Goal: Task Accomplishment & Management: Use online tool/utility

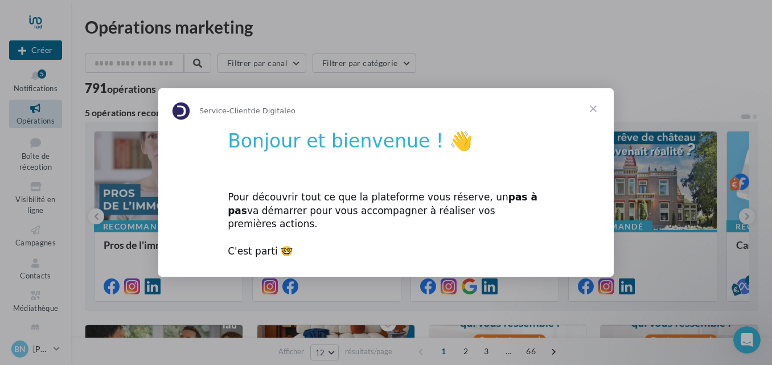
click at [594, 114] on span "Fermer" at bounding box center [593, 108] width 41 height 41
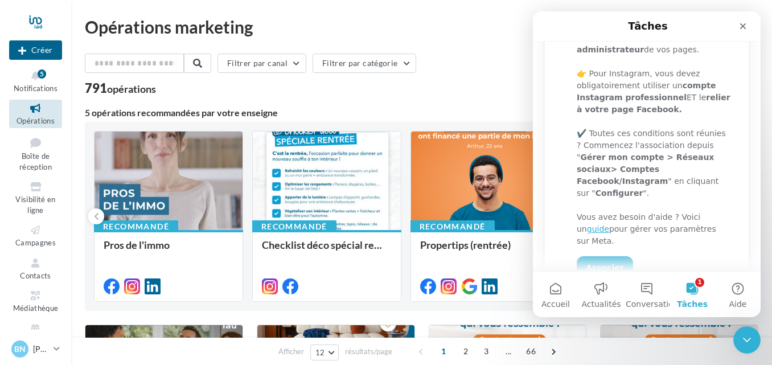
scroll to position [228, 0]
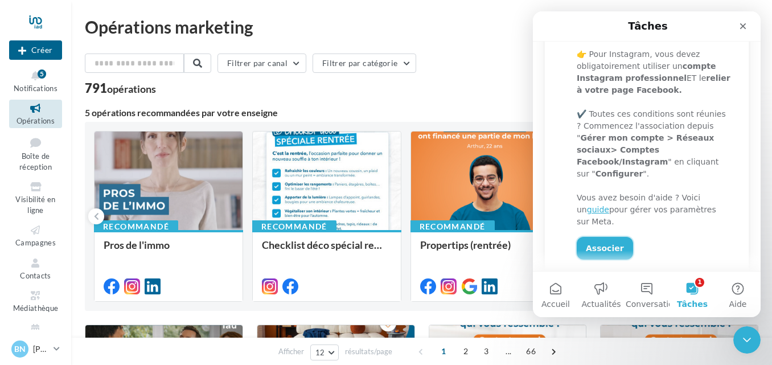
click at [606, 237] on link "Associer" at bounding box center [605, 248] width 56 height 23
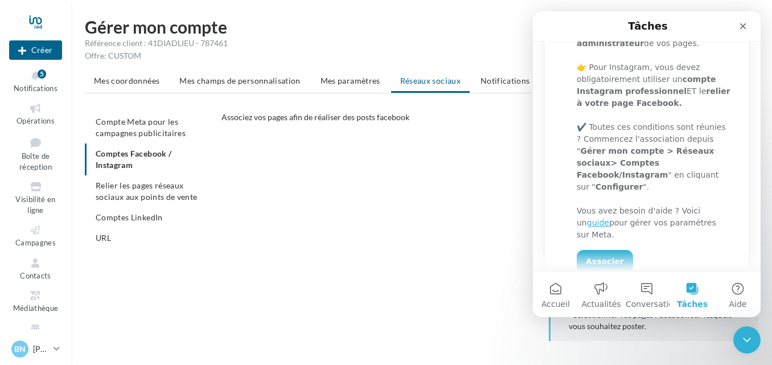
scroll to position [228, 0]
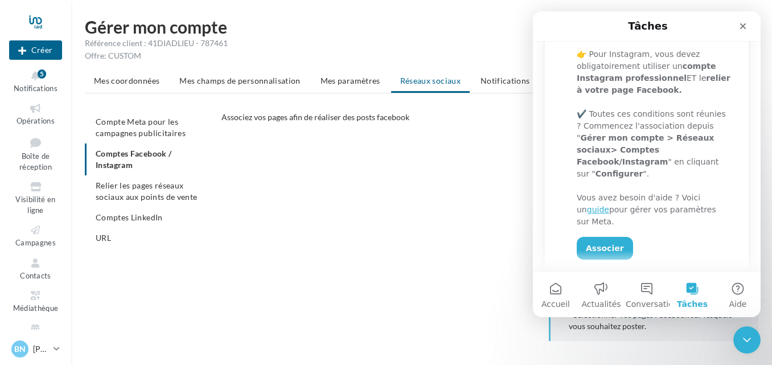
click at [116, 154] on ul "Compte Meta pour les campagnes publicitaires Comptes Facebook / Instagram Relie…" at bounding box center [149, 180] width 128 height 137
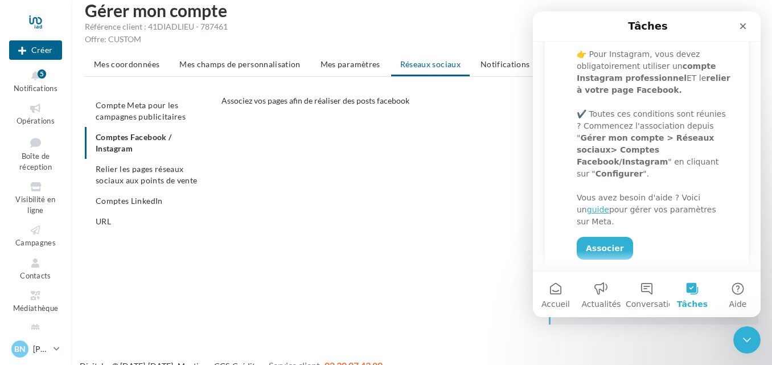
scroll to position [0, 0]
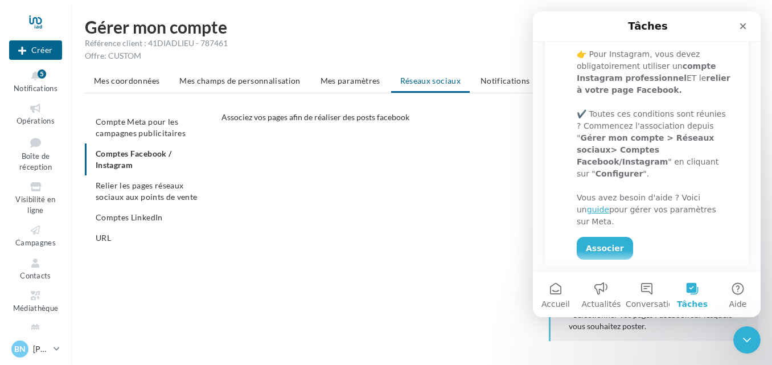
click at [106, 165] on ul "Compte Meta pour les campagnes publicitaires Comptes Facebook / Instagram Relie…" at bounding box center [149, 180] width 128 height 137
click at [745, 28] on icon "Fermer" at bounding box center [743, 26] width 6 height 6
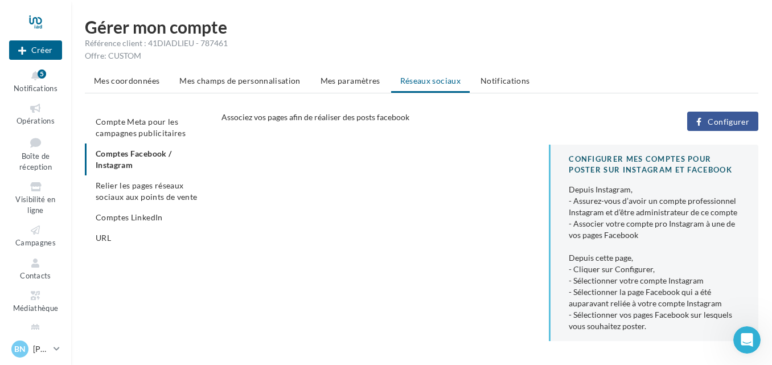
click at [742, 117] on span "Configurer" at bounding box center [729, 121] width 42 height 9
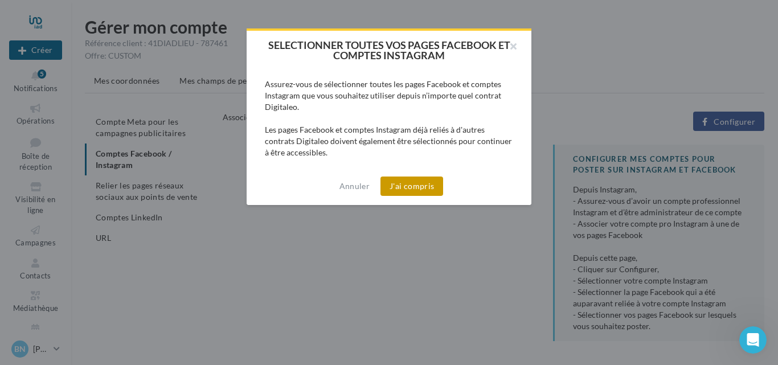
click at [412, 186] on button "J'ai compris" at bounding box center [411, 185] width 63 height 19
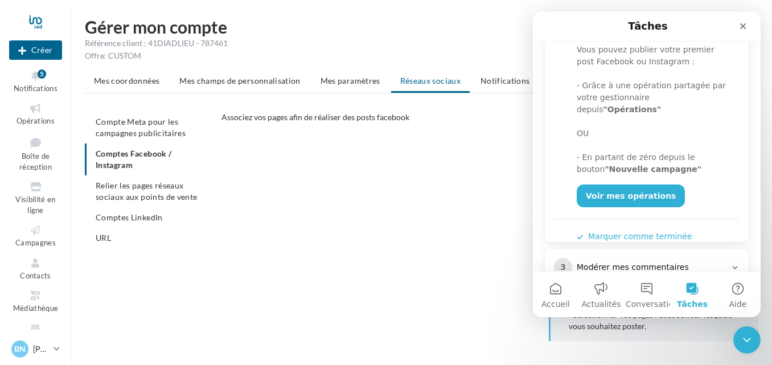
scroll to position [260, 0]
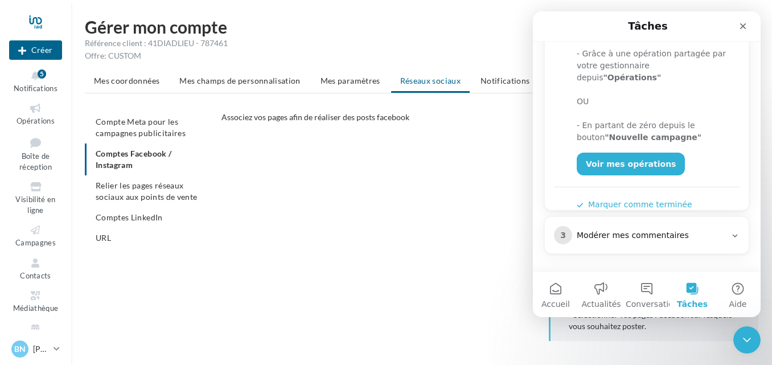
click at [730, 237] on icon "Intercom Messenger" at bounding box center [734, 235] width 9 height 9
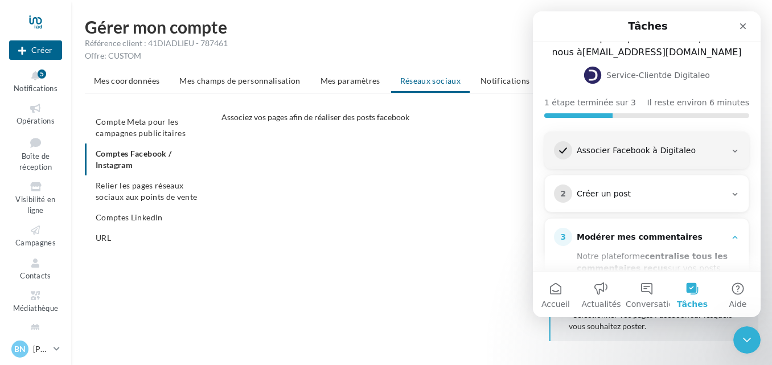
scroll to position [65, 0]
click at [611, 196] on div "Créer un post" at bounding box center [651, 193] width 149 height 11
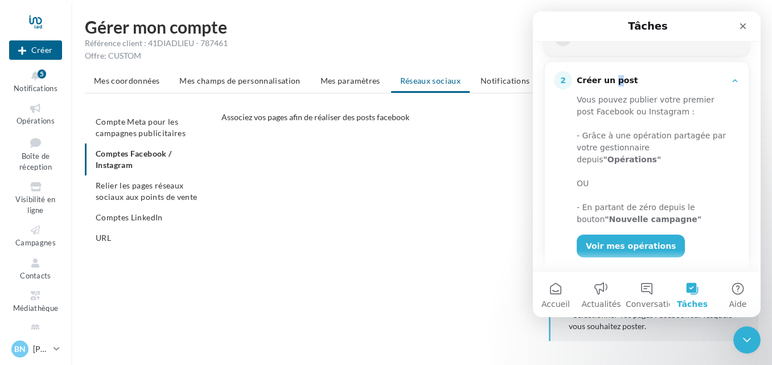
scroll to position [179, 0]
click at [23, 118] on span "Opérations" at bounding box center [36, 120] width 38 height 9
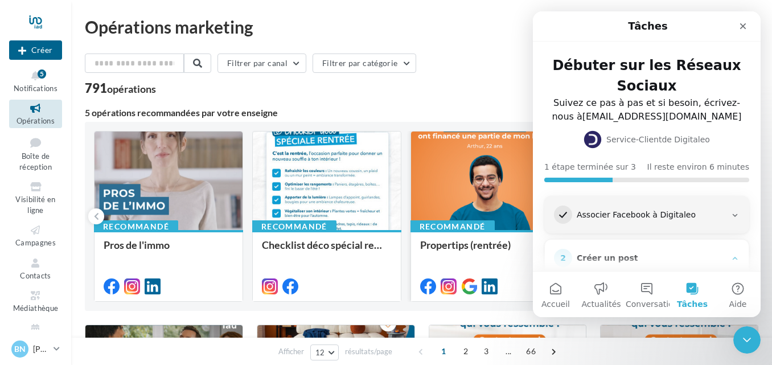
click at [470, 214] on div at bounding box center [485, 182] width 148 height 100
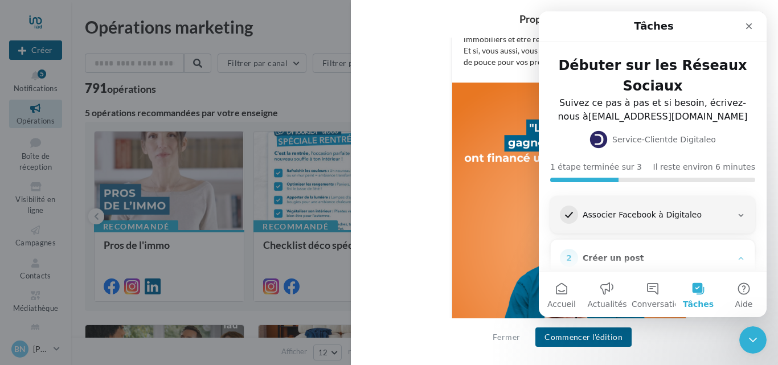
scroll to position [342, 0]
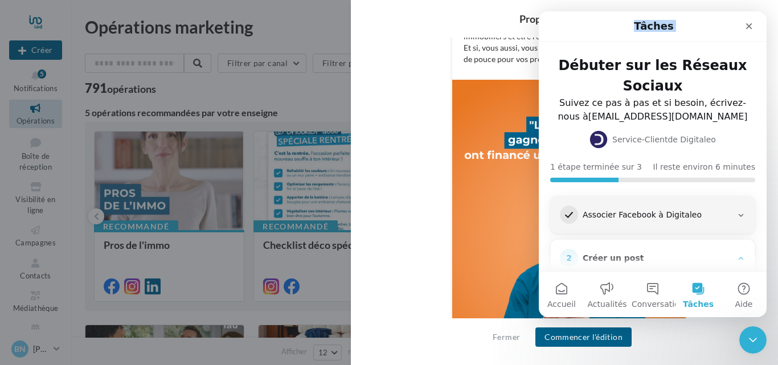
drag, startPoint x: 710, startPoint y: 25, endPoint x: 479, endPoint y: 40, distance: 231.0
click at [539, 40] on html "Tâches Débuter sur les Réseaux Sociaux Suivez ce pas à pas et si besoin, écrive…" at bounding box center [653, 164] width 228 height 306
click at [393, 151] on div "FB Ma page Facebook 💡 Un coup de pouce malin pour la rentrée ! 💡 Arthur, 22 ans…" at bounding box center [568, 140] width 363 height 491
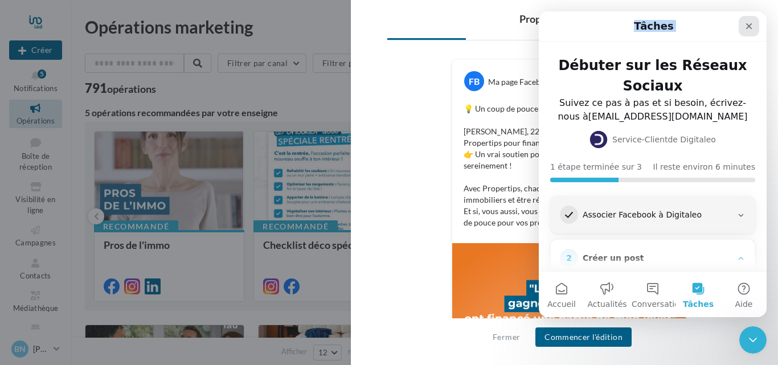
scroll to position [57, 0]
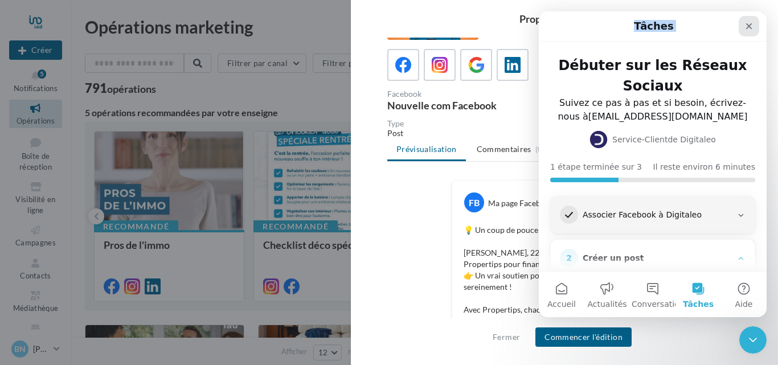
click at [751, 26] on icon "Fermer" at bounding box center [748, 26] width 9 height 9
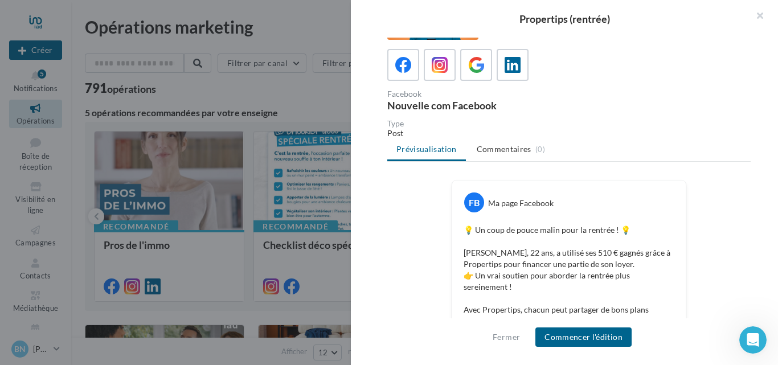
scroll to position [0, 0]
click at [445, 63] on icon at bounding box center [440, 65] width 17 height 17
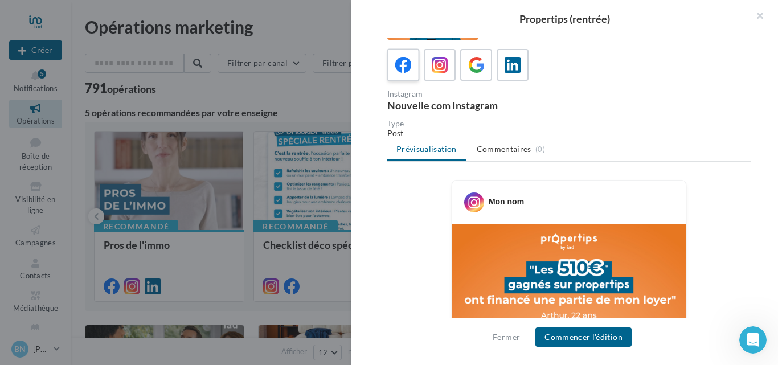
click at [409, 64] on icon at bounding box center [403, 65] width 17 height 17
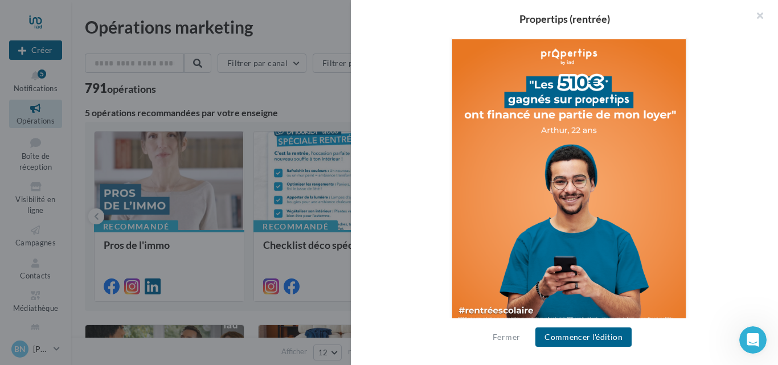
scroll to position [388, 0]
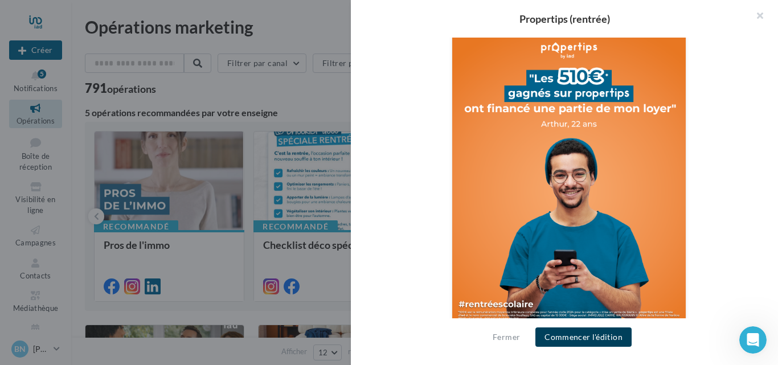
click at [583, 340] on button "Commencer l'édition" at bounding box center [583, 336] width 96 height 19
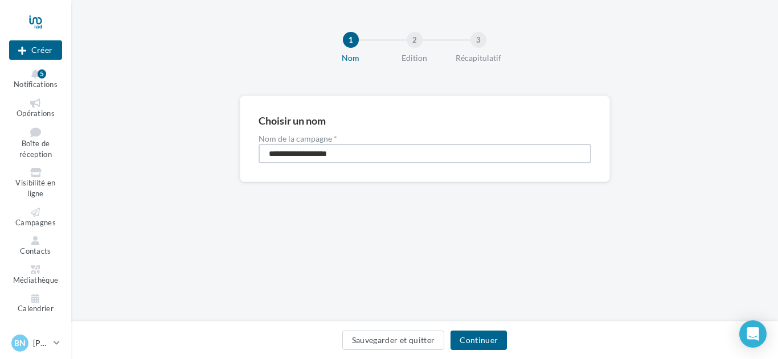
click at [367, 151] on input "**********" at bounding box center [424, 153] width 332 height 19
type input "**********"
click at [489, 339] on button "Continuer" at bounding box center [478, 340] width 56 height 19
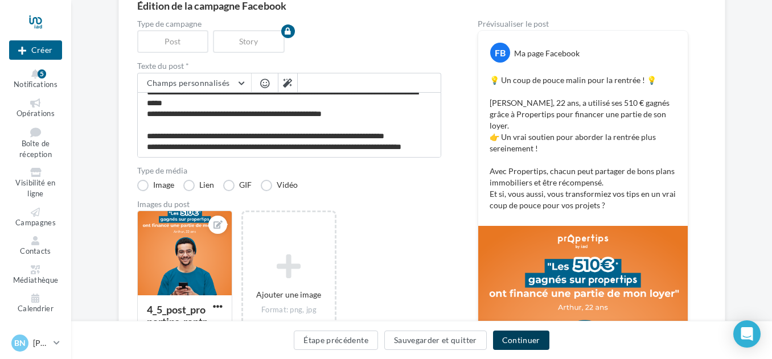
click at [538, 337] on button "Continuer" at bounding box center [521, 340] width 56 height 19
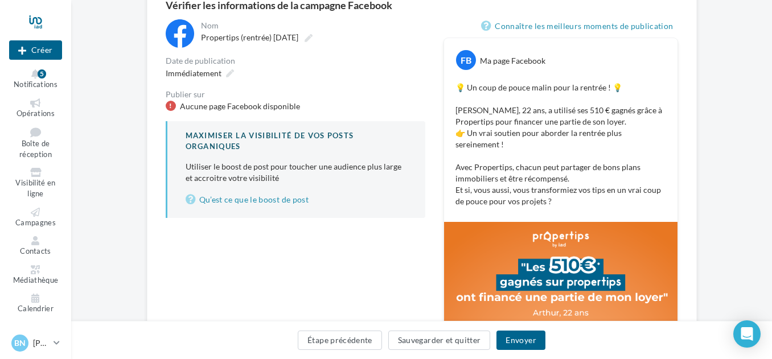
scroll to position [116, 0]
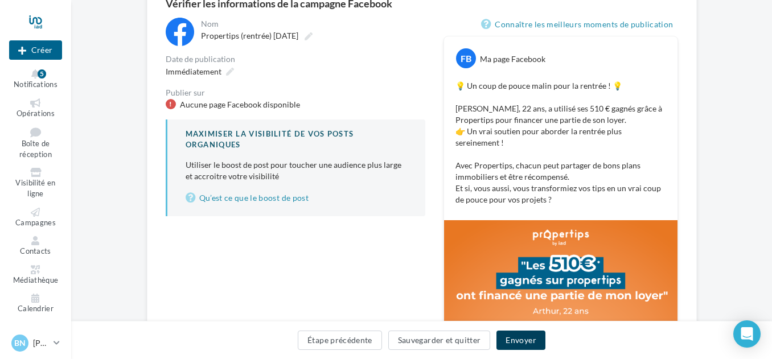
click at [525, 339] on button "Envoyer" at bounding box center [520, 340] width 48 height 19
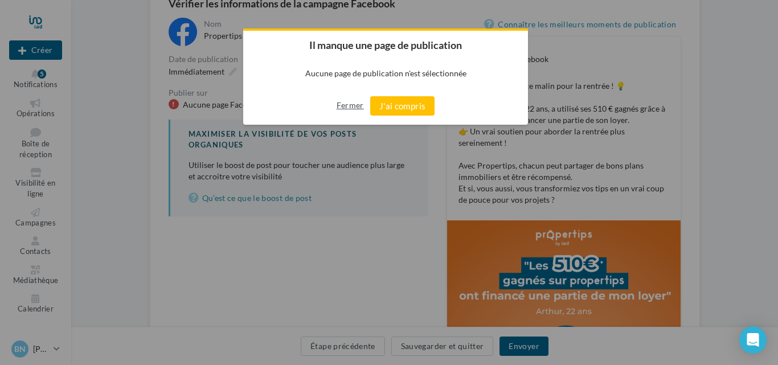
click at [343, 112] on button "Fermer" at bounding box center [349, 105] width 27 height 18
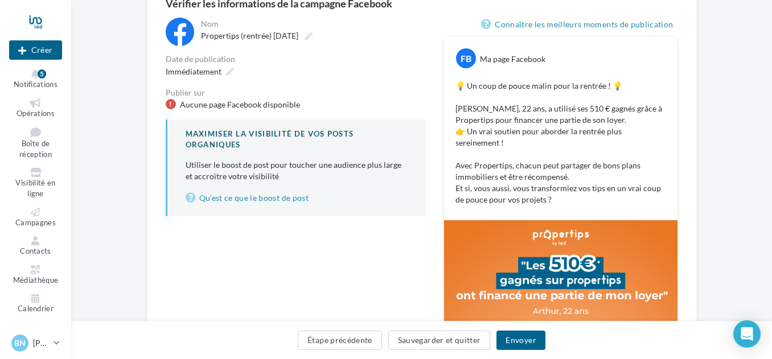
click at [228, 105] on div "Aucune page Facebook disponible" at bounding box center [240, 104] width 120 height 11
click at [224, 70] on div "Immédiatement" at bounding box center [198, 71] width 75 height 17
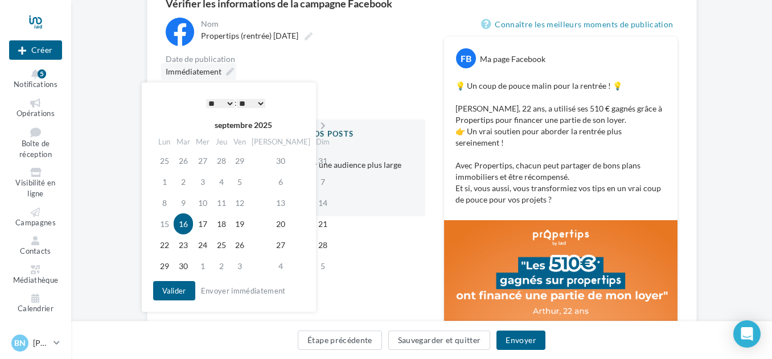
click at [226, 70] on icon at bounding box center [230, 72] width 8 height 8
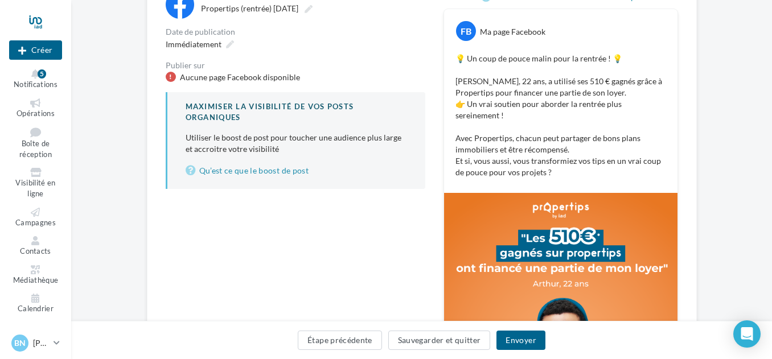
scroll to position [0, 0]
